Goal: Task Accomplishment & Management: Use online tool/utility

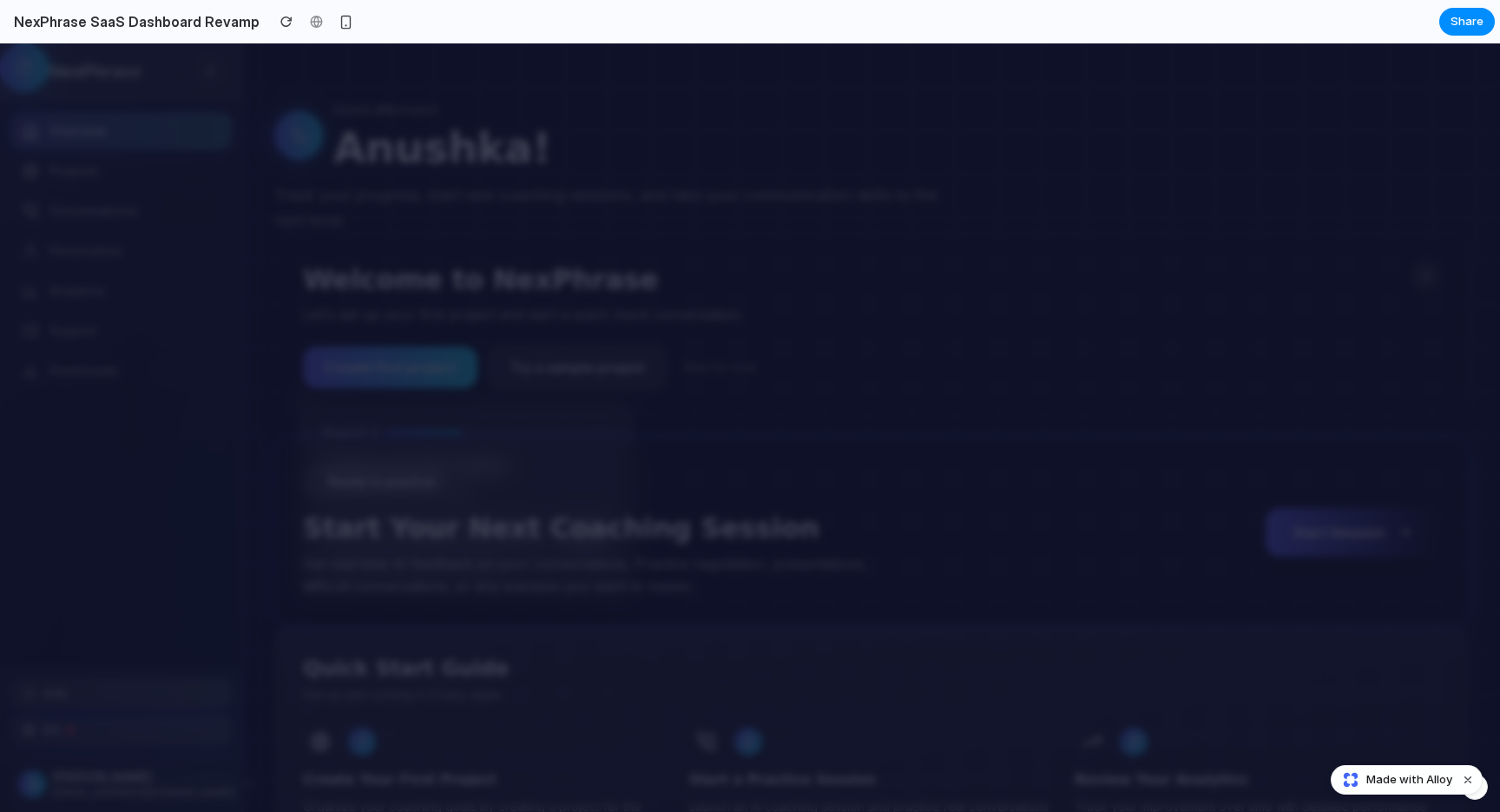
scroll to position [39, 0]
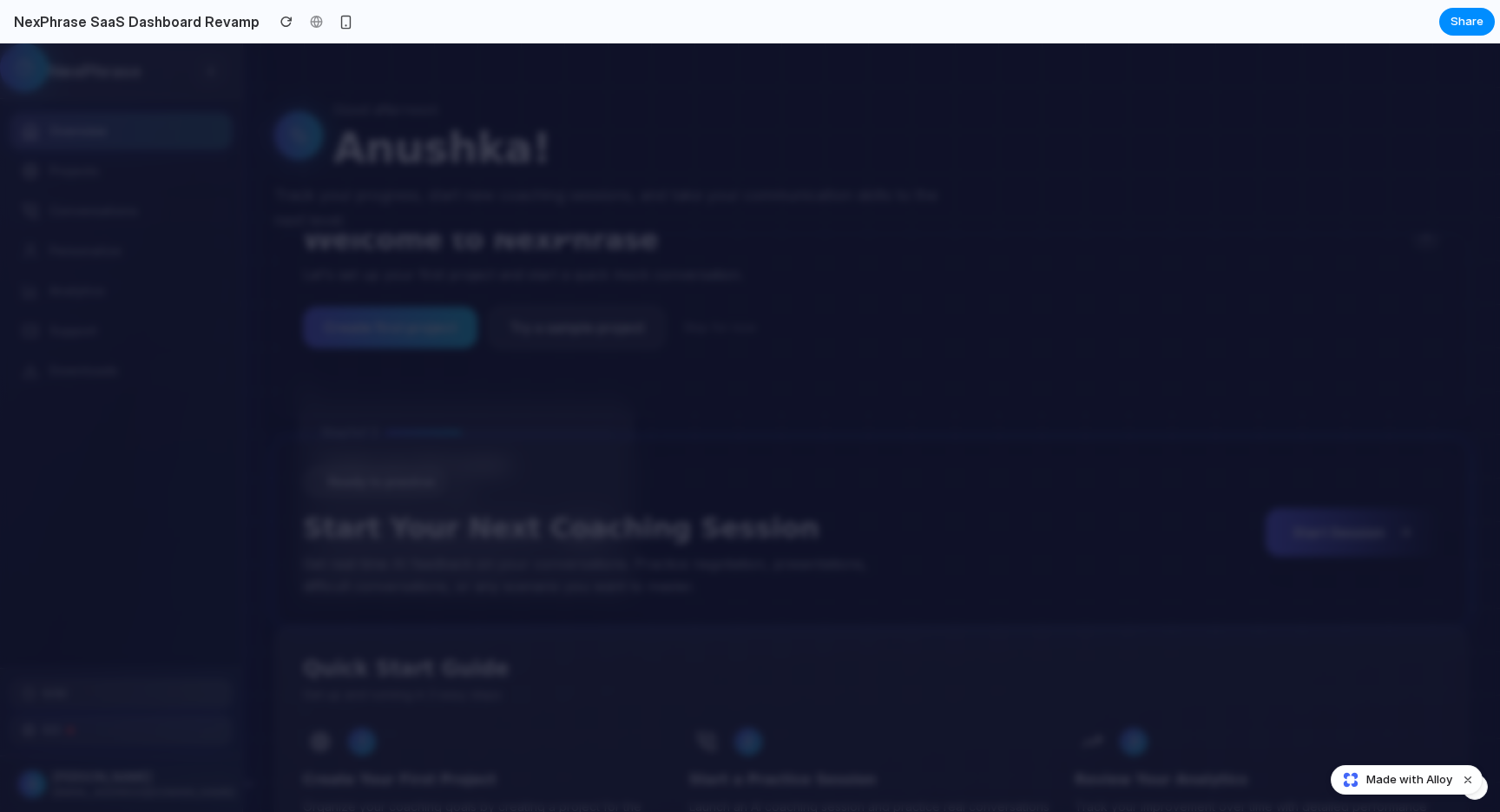
click at [1104, 229] on div "Good afternoon [PERSON_NAME]! Track your progress, start new coaching sessions,…" at bounding box center [872, 166] width 1195 height 135
click at [280, 24] on div "button" at bounding box center [286, 21] width 12 height 12
click at [286, 246] on div "Welcome to NexPhrase Let's set up your first project and start a quick mock con…" at bounding box center [872, 325] width 1195 height 184
click at [1463, 781] on button "Dismiss watermark" at bounding box center [1468, 779] width 21 height 21
click at [1245, 468] on div "Ready to practice Start Your Next Coaching Session Get real-time AI feedback on…" at bounding box center [872, 533] width 1137 height 130
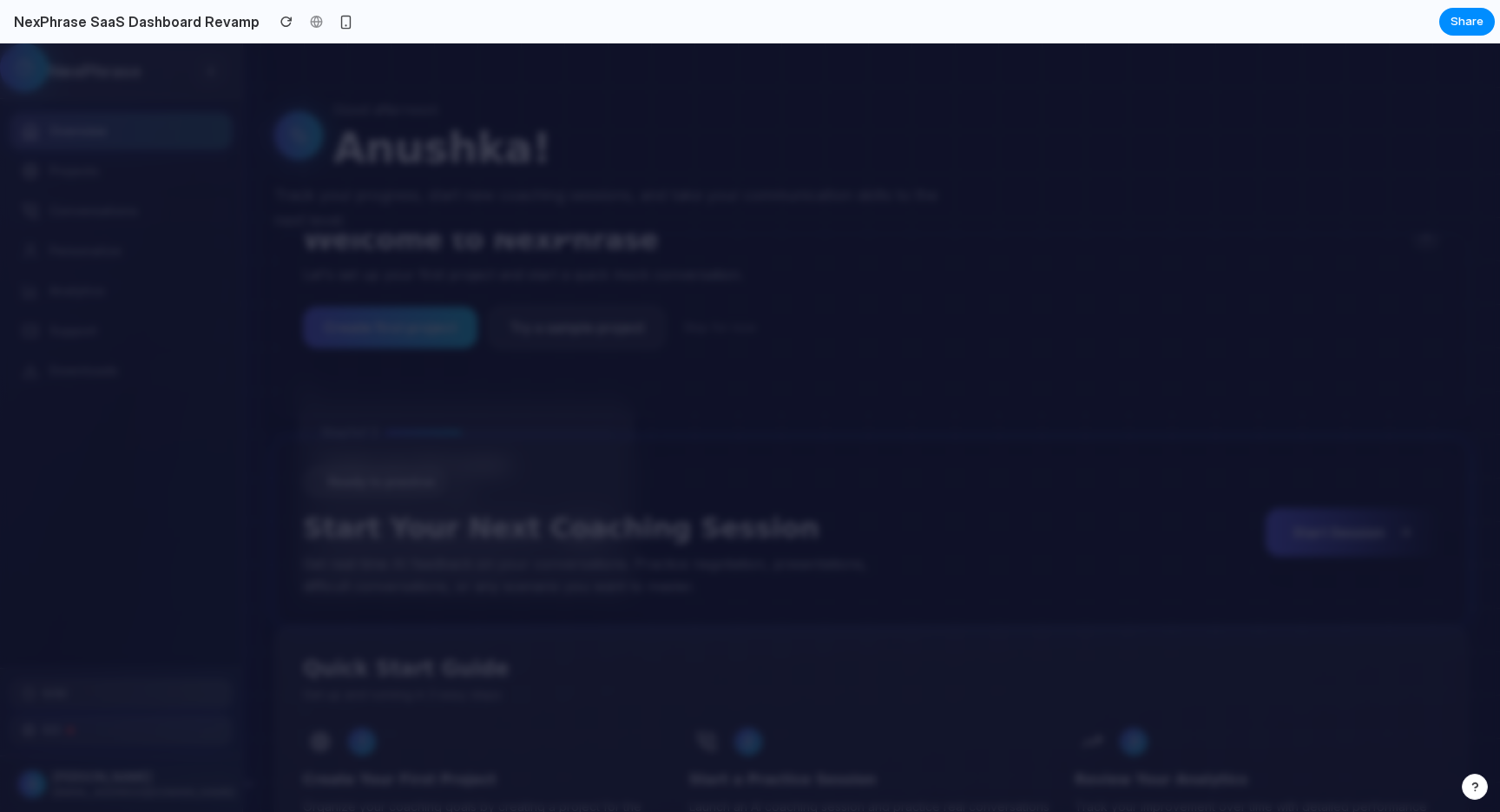
click at [431, 331] on button "Create first project" at bounding box center [390, 327] width 175 height 41
